Goal: Information Seeking & Learning: Check status

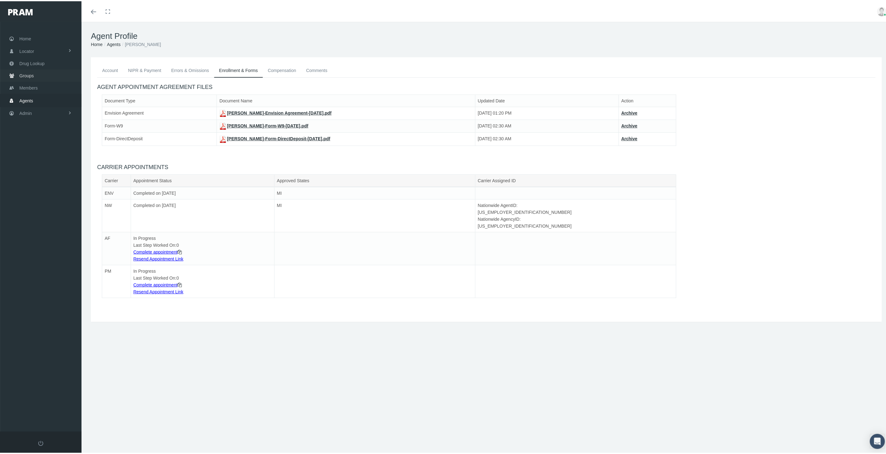
click at [50, 76] on link "Groups" at bounding box center [40, 74] width 81 height 12
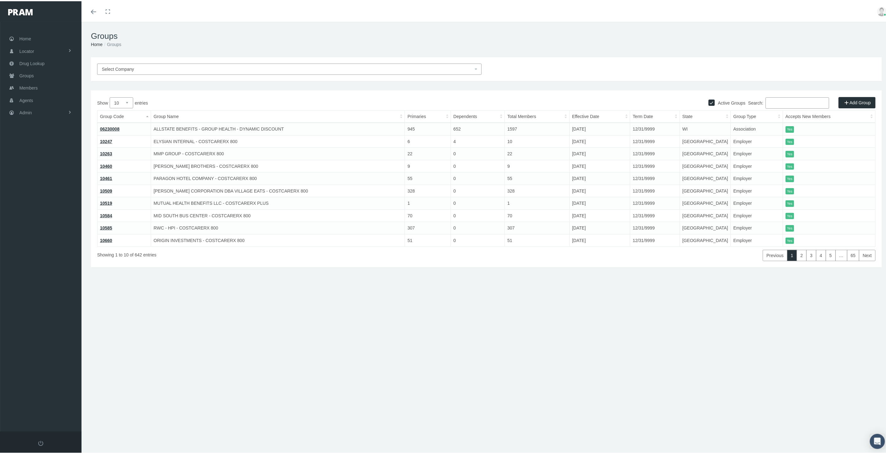
click at [775, 101] on input "Search:" at bounding box center [797, 101] width 64 height 11
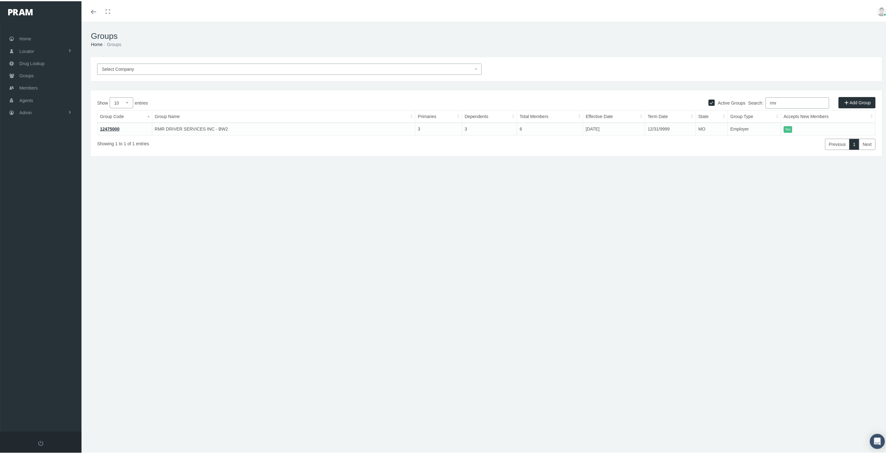
type input "rmr"
click at [114, 129] on link "12475000" at bounding box center [109, 127] width 19 height 5
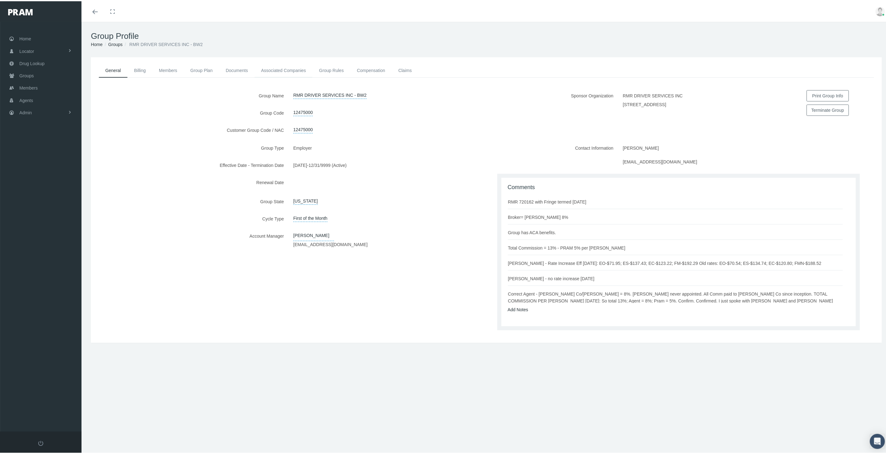
click at [264, 69] on link "Associated Companies" at bounding box center [283, 69] width 58 height 14
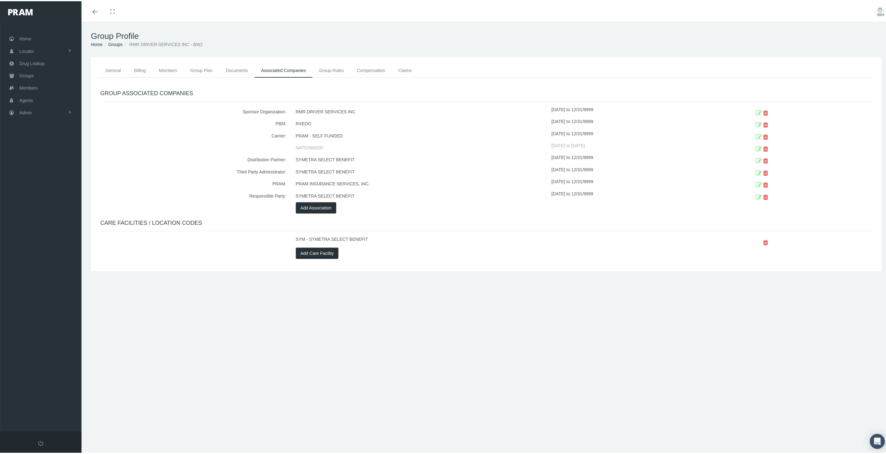
click at [141, 69] on link "Billing" at bounding box center [140, 69] width 25 height 14
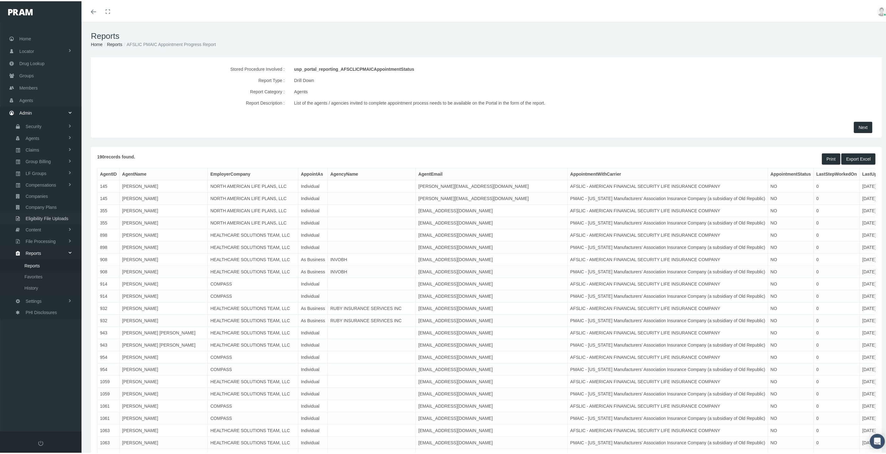
click at [57, 215] on span "Eligibility File Uploads" at bounding box center [47, 217] width 43 height 11
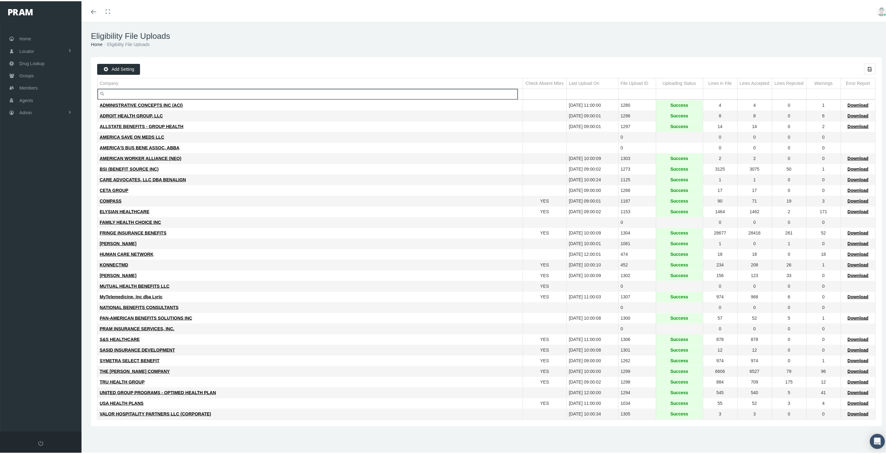
click at [135, 92] on input "Filter cell" at bounding box center [309, 93] width 425 height 10
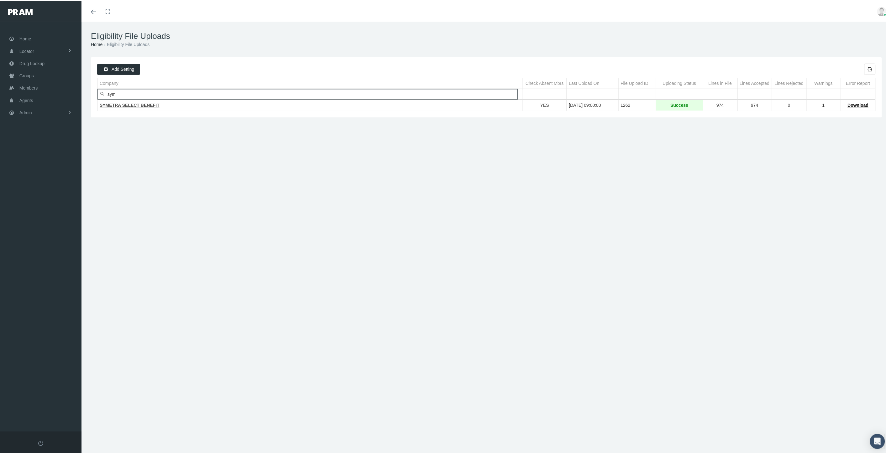
type input "sym"
click at [132, 105] on span "SYMETRA SELECT BENEFIT" at bounding box center [130, 104] width 60 height 5
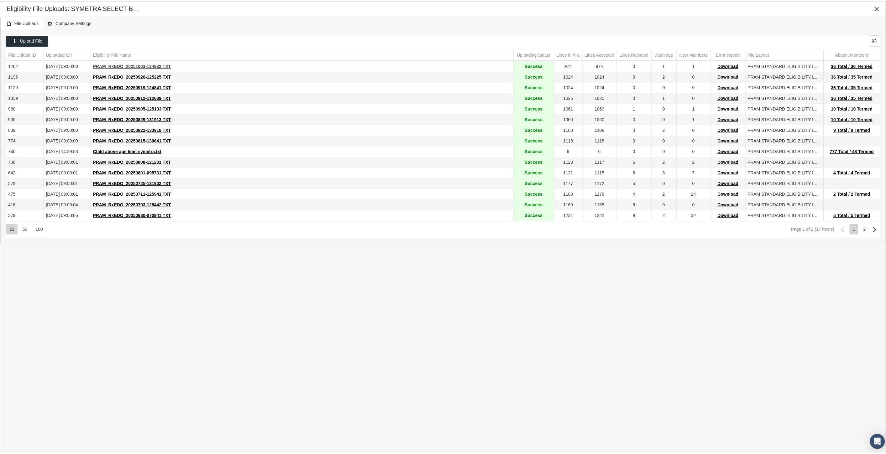
click at [142, 66] on span "PRAM_RxEDO_20251003-124932.TXT" at bounding box center [132, 65] width 78 height 5
drag, startPoint x: 170, startPoint y: 66, endPoint x: 92, endPoint y: 66, distance: 77.7
click at [92, 66] on td "PRAM_RxEDO_20251003-124932.TXT" at bounding box center [302, 65] width 423 height 11
copy span "PRAM_RxEDO_20251003-124932.TXT"
click at [589, 349] on div "File Uploads Company Settings Upload File Export all data to Excel File Upload …" at bounding box center [442, 220] width 885 height 409
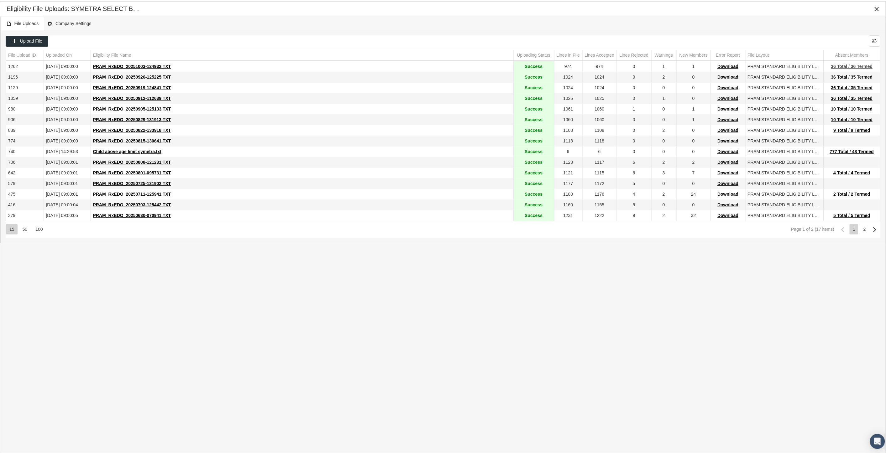
click at [851, 67] on span "36 Total / 36 Termed" at bounding box center [852, 65] width 42 height 5
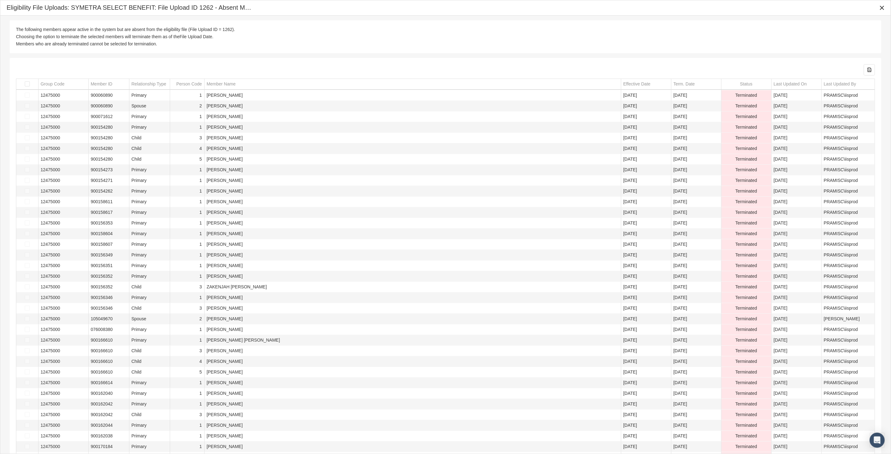
click at [101, 96] on td "900060890" at bounding box center [108, 95] width 41 height 11
copy td "900060890"
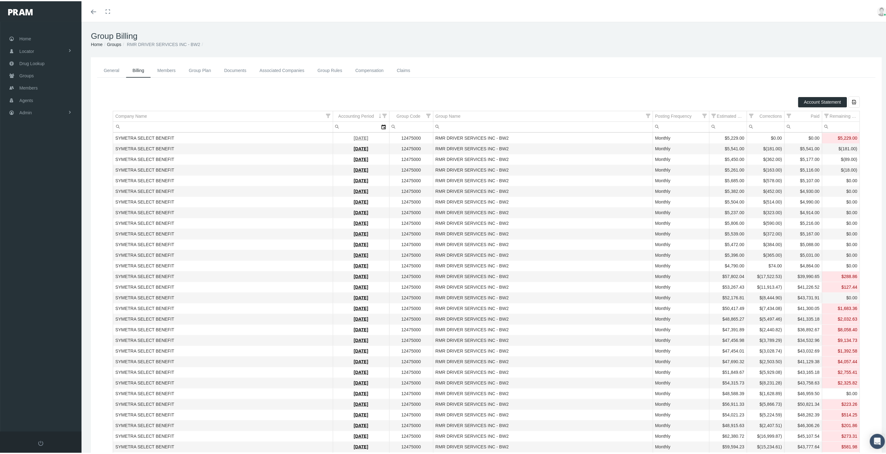
click at [355, 136] on link "[DATE]" at bounding box center [361, 136] width 14 height 5
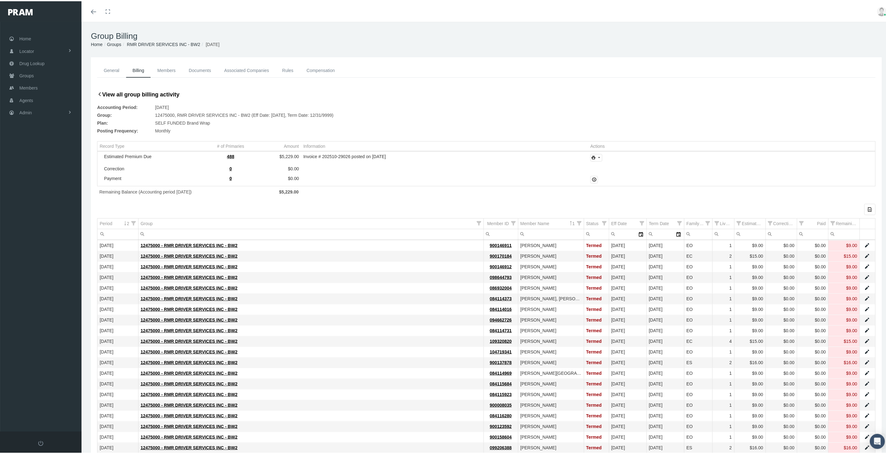
click at [167, 70] on link "Members" at bounding box center [166, 69] width 31 height 14
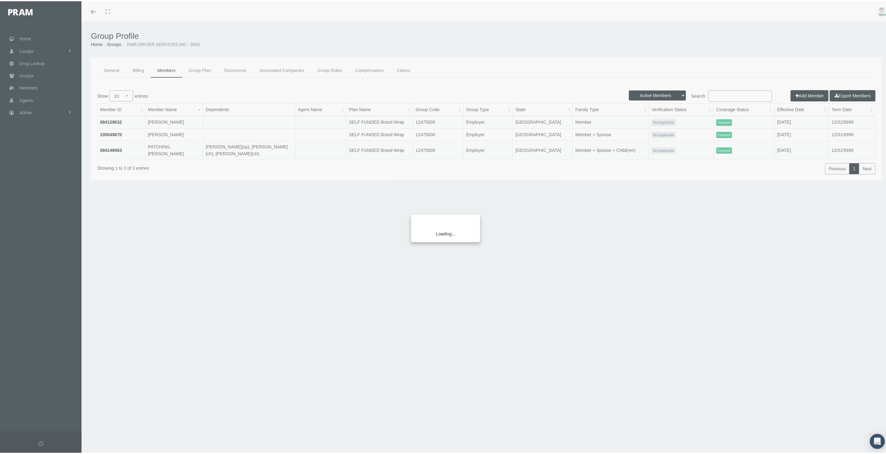
click at [725, 97] on div "Loading..." at bounding box center [443, 227] width 886 height 454
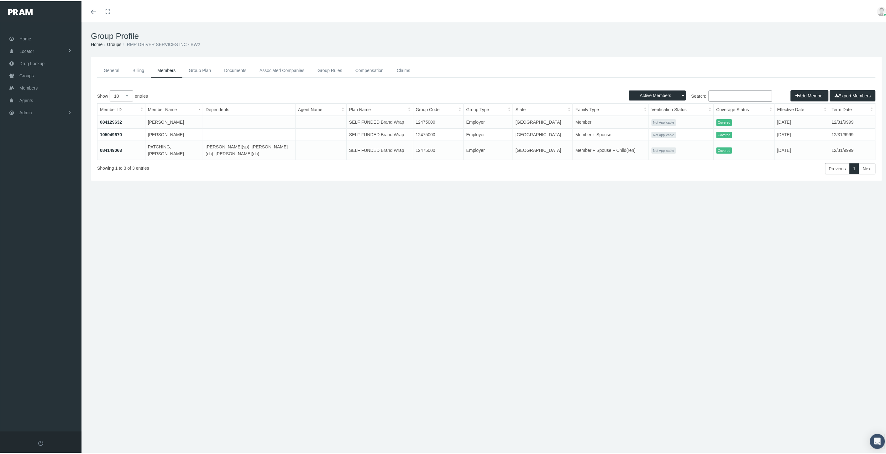
click at [723, 94] on input "Search:" at bounding box center [740, 94] width 64 height 11
paste input "900060890"
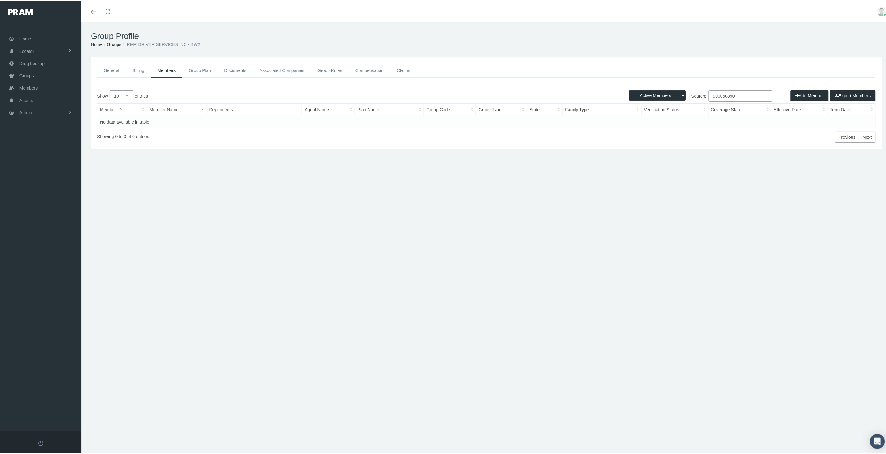
type input "900060890"
click at [671, 96] on select "Active Members Terminated Members Active & Terminated" at bounding box center [657, 94] width 57 height 10
select select "2"
click at [629, 89] on select "Active Members Terminated Members Active & Terminated" at bounding box center [657, 94] width 57 height 10
click at [111, 121] on link "900060890" at bounding box center [111, 120] width 22 height 5
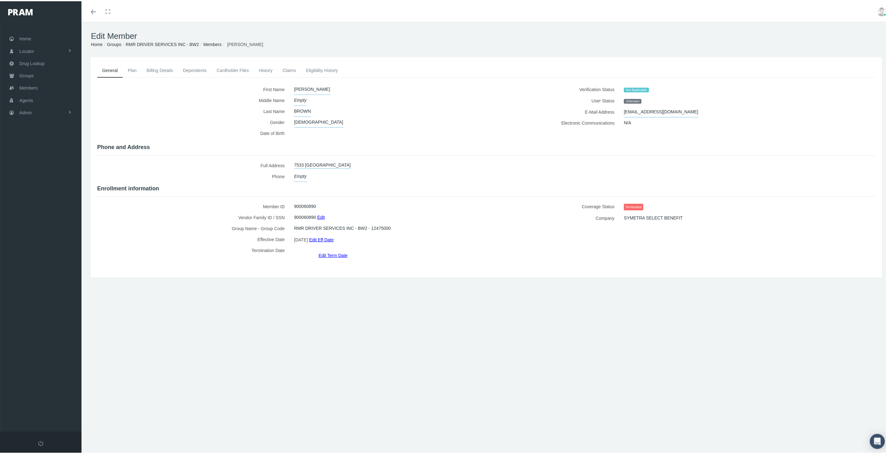
click at [315, 72] on link "Eligibility History" at bounding box center [322, 69] width 42 height 14
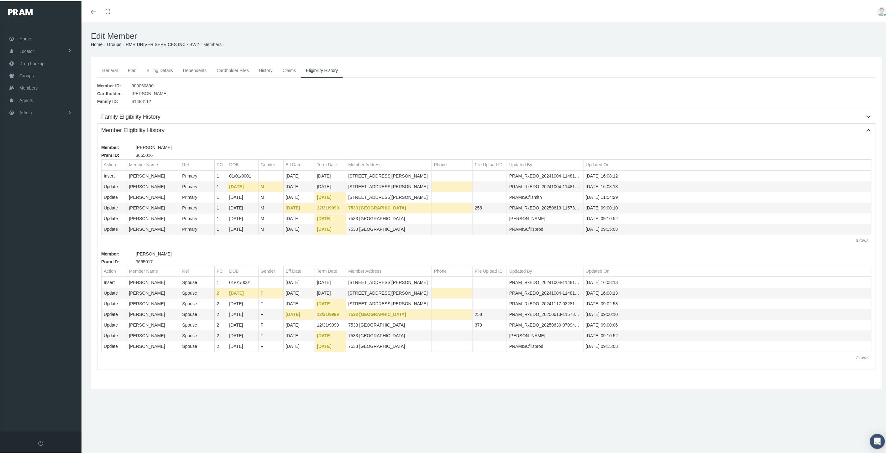
click at [262, 70] on link "History" at bounding box center [266, 69] width 24 height 14
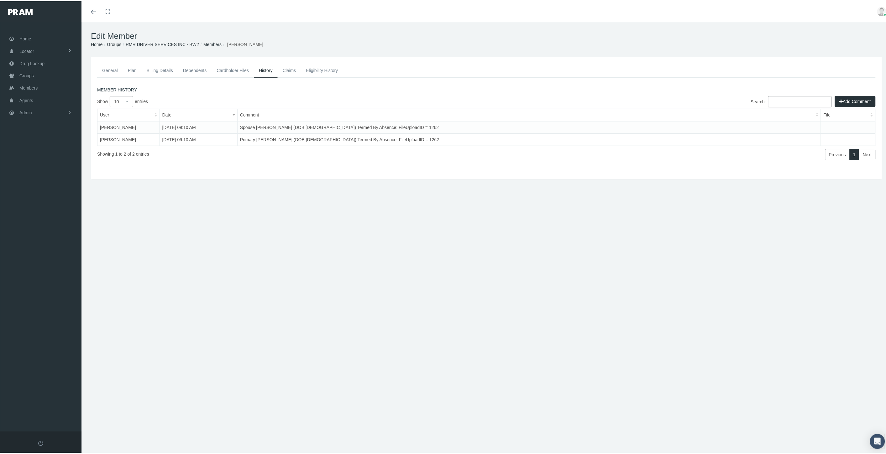
drag, startPoint x: 204, startPoint y: 42, endPoint x: 205, endPoint y: 46, distance: 4.6
click at [204, 42] on link "Members" at bounding box center [212, 43] width 18 height 5
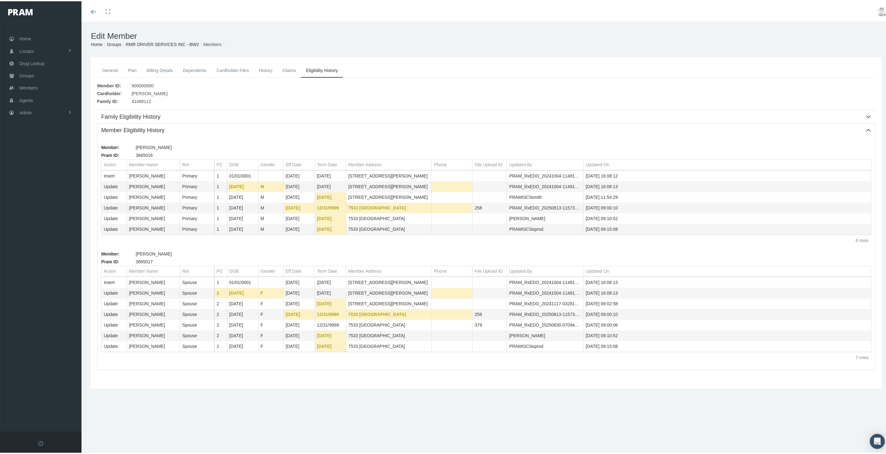
click at [185, 42] on link "RMR DRIVER SERVICES INC - BW2" at bounding box center [162, 43] width 73 height 5
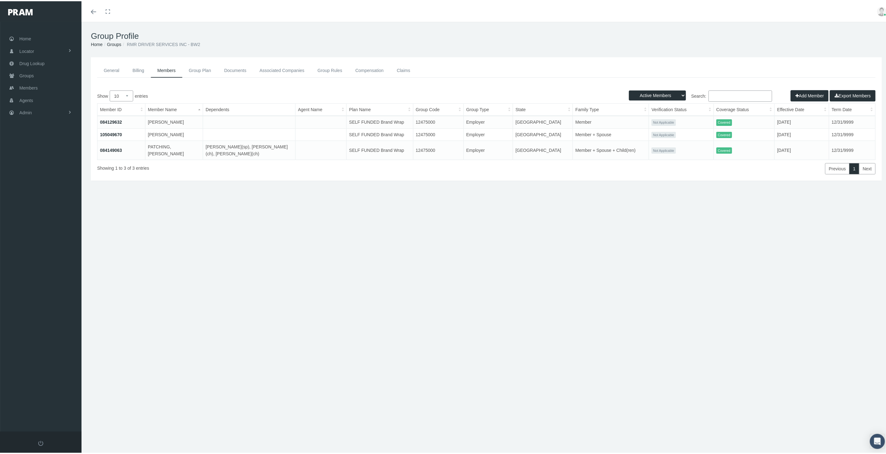
click at [739, 95] on input "Search:" at bounding box center [740, 94] width 64 height 11
paste input "900108106"
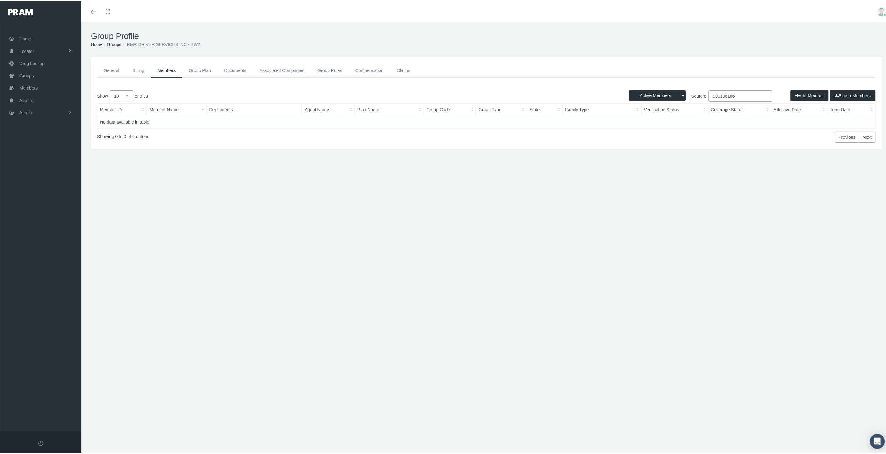
type input "900108106"
drag, startPoint x: 651, startPoint y: 94, endPoint x: 652, endPoint y: 97, distance: 3.5
click at [651, 94] on select "Active Members Terminated Members Active & Terminated" at bounding box center [657, 94] width 57 height 10
click at [629, 89] on select "Active Members Terminated Members Active & Terminated" at bounding box center [657, 94] width 57 height 10
click at [666, 95] on select "Active Members Terminated Members Active & Terminated" at bounding box center [657, 94] width 57 height 10
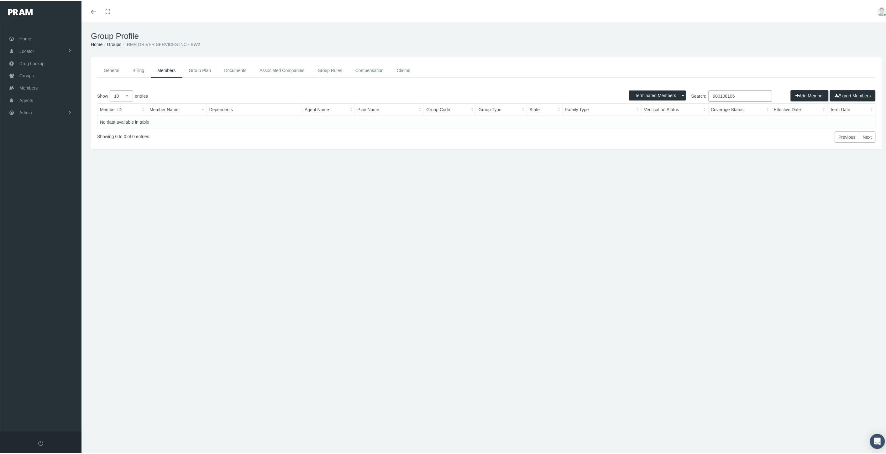
select select "3"
click at [629, 89] on select "Active Members Terminated Members Active & Terminated" at bounding box center [657, 94] width 57 height 10
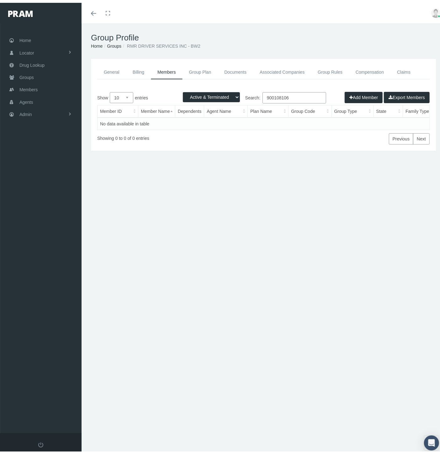
drag, startPoint x: 283, startPoint y: 93, endPoint x: 220, endPoint y: 89, distance: 63.7
click at [220, 89] on div "Active Members Terminated Members Active & Terminated Add Member Export Members…" at bounding box center [263, 115] width 332 height 53
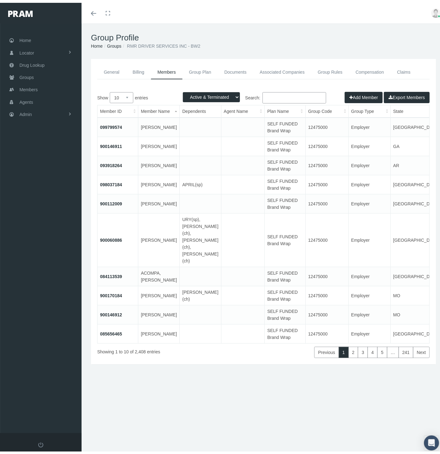
click at [220, 95] on select "Active Members Terminated Members Active & Terminated" at bounding box center [211, 94] width 57 height 10
select select "1"
click at [183, 89] on select "Active Members Terminated Members Active & Terminated" at bounding box center [211, 94] width 57 height 10
